Goal: Navigation & Orientation: Go to known website

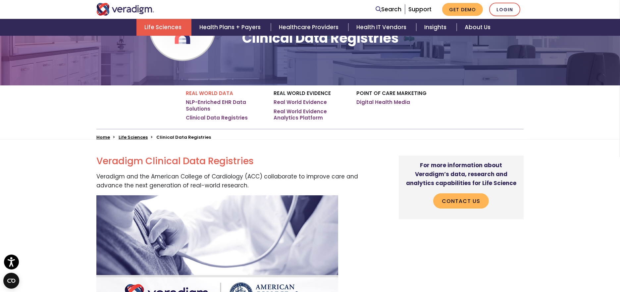
scroll to position [147, 0]
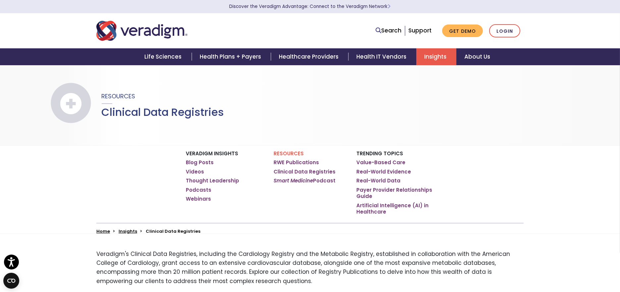
click at [142, 29] on img "Veradigm logo" at bounding box center [141, 31] width 91 height 22
